Goal: Communication & Community: Participate in discussion

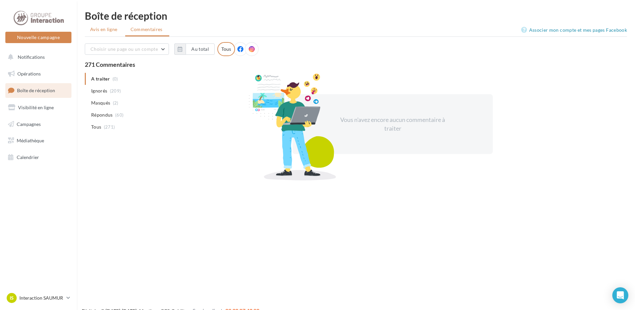
click at [99, 31] on span "Avis en ligne" at bounding box center [103, 29] width 27 height 7
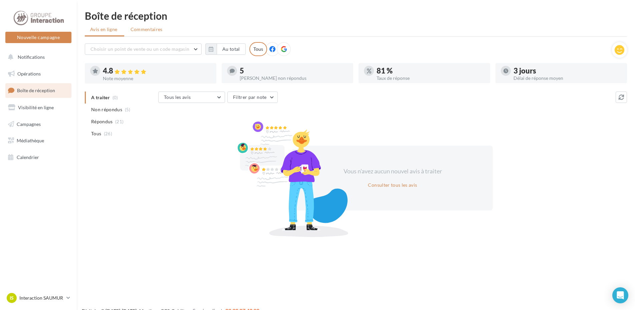
click at [150, 27] on span "Commentaires" at bounding box center [146, 29] width 32 height 7
